Goal: Navigation & Orientation: Find specific page/section

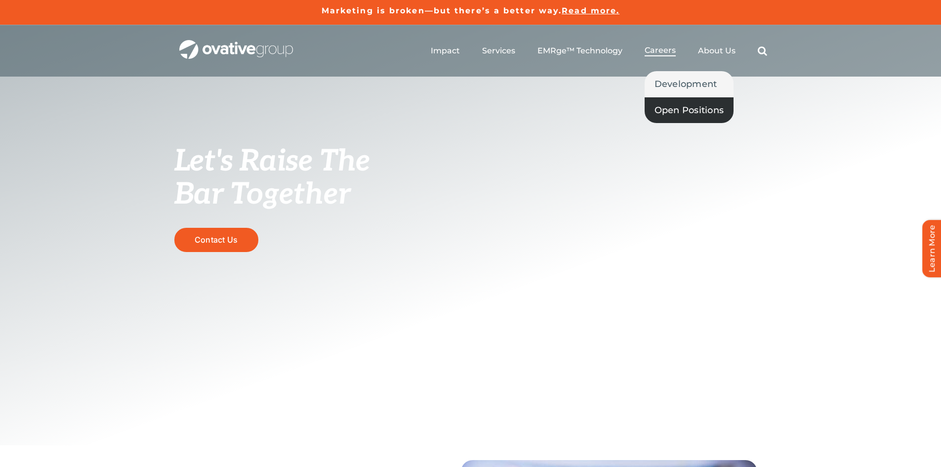
click at [676, 104] on span "Open Positions" at bounding box center [689, 110] width 70 height 14
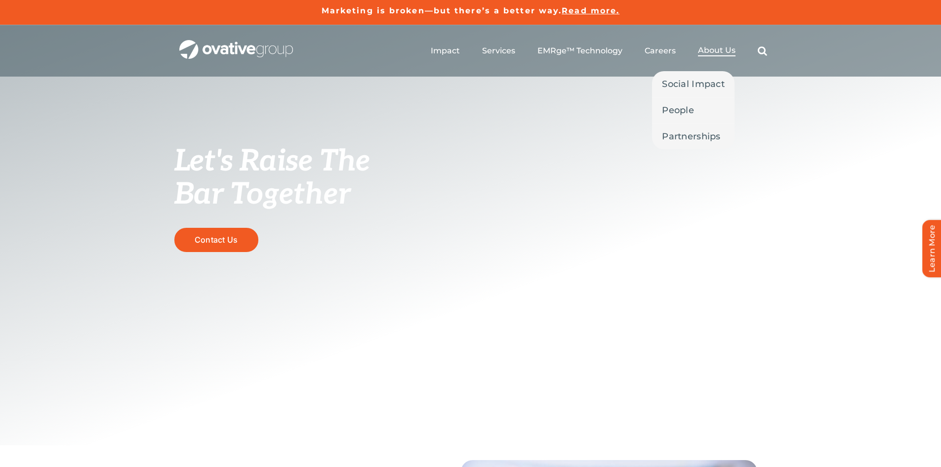
click at [715, 46] on span "About Us" at bounding box center [717, 50] width 38 height 10
click at [685, 113] on span "People" at bounding box center [678, 110] width 32 height 14
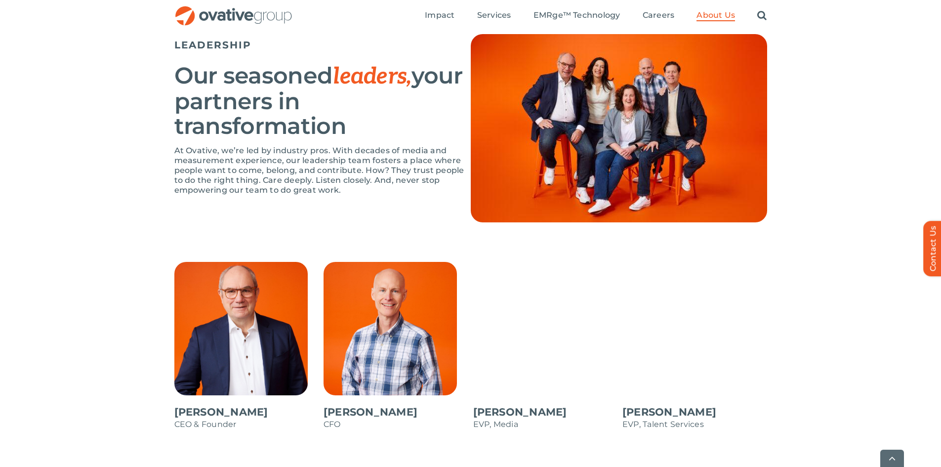
scroll to position [790, 0]
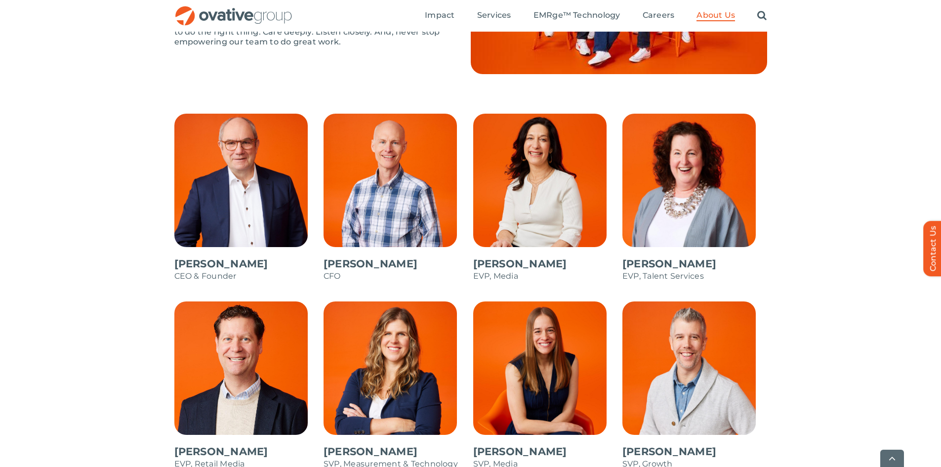
click at [210, 198] on span at bounding box center [246, 203] width 145 height 178
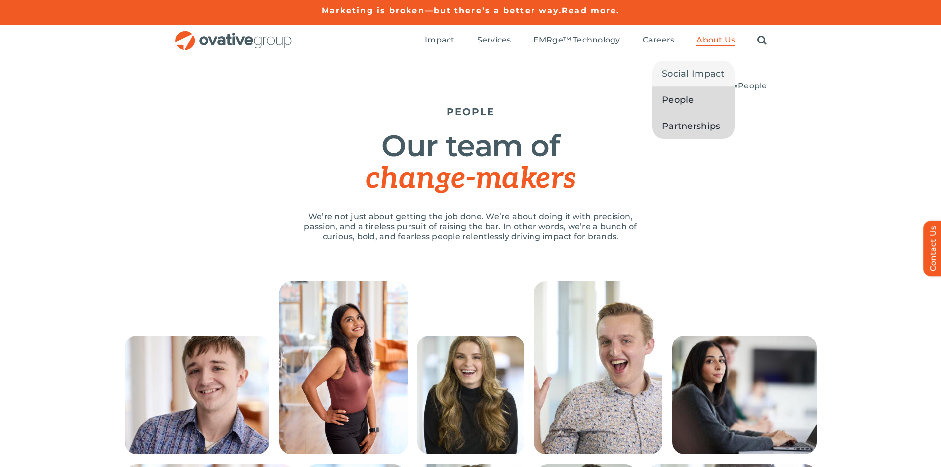
click at [705, 122] on span "Partnerships" at bounding box center [691, 126] width 58 height 14
